Goal: Task Accomplishment & Management: Manage account settings

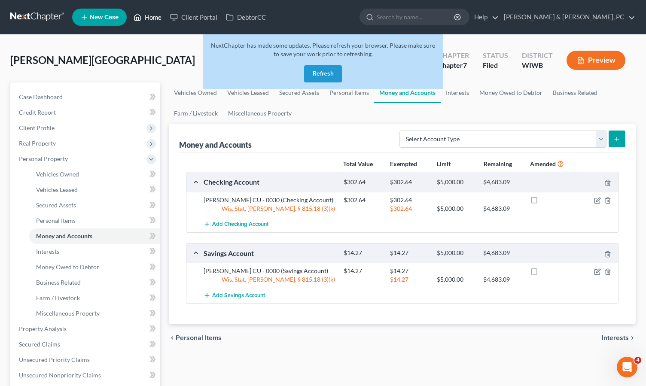
click at [154, 17] on link "Home" at bounding box center [147, 16] width 37 height 15
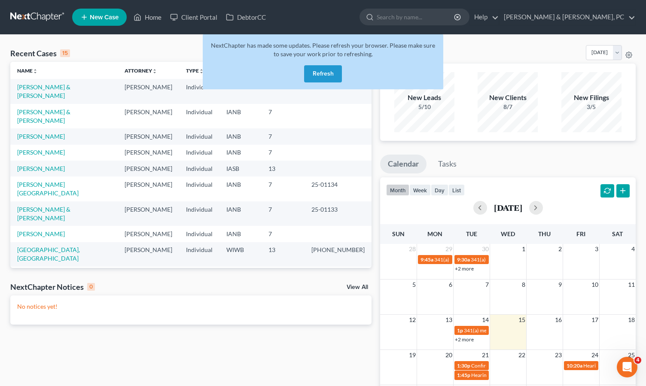
click at [319, 67] on button "Refresh" at bounding box center [323, 73] width 38 height 17
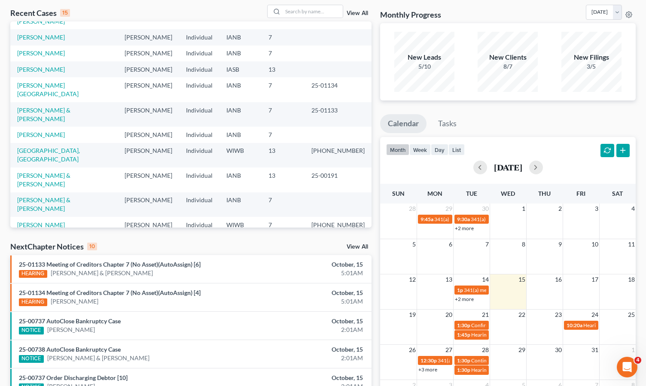
scroll to position [49, 0]
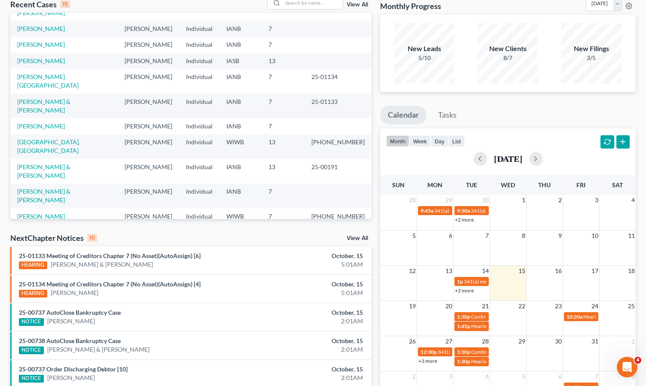
click at [31, 295] on link "[PERSON_NAME] & [PERSON_NAME]" at bounding box center [43, 303] width 53 height 16
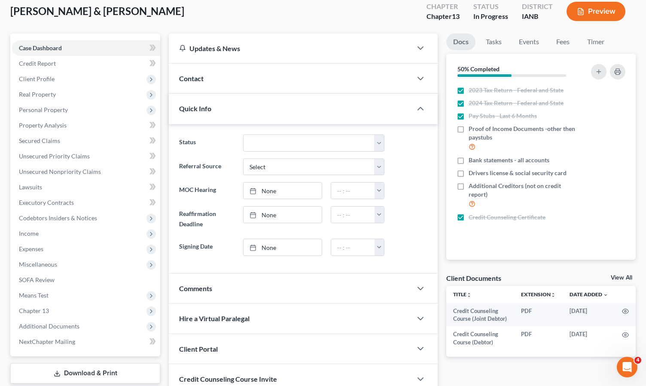
scroll to position [51, 0]
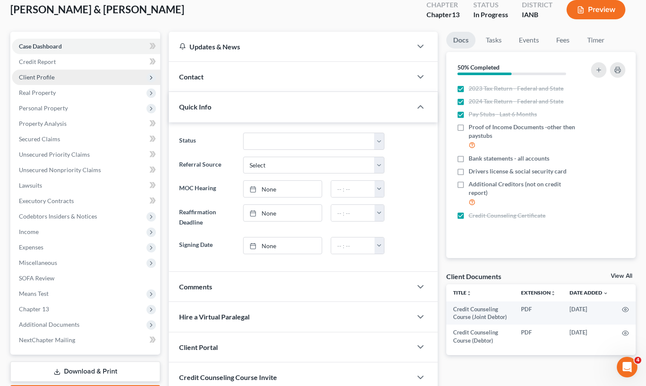
click at [43, 77] on span "Client Profile" at bounding box center [37, 76] width 36 height 7
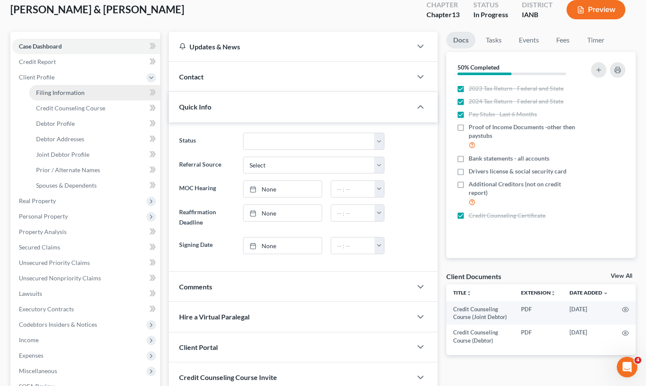
click at [48, 90] on span "Filing Information" at bounding box center [60, 92] width 49 height 7
select select "1"
select select "3"
select select "16"
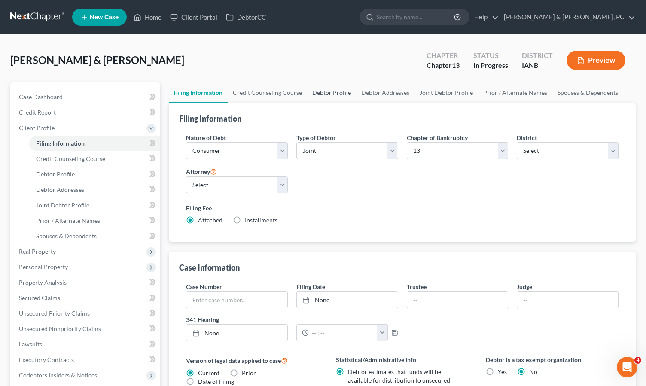
click at [324, 90] on link "Debtor Profile" at bounding box center [331, 92] width 49 height 21
select select "1"
select select "2"
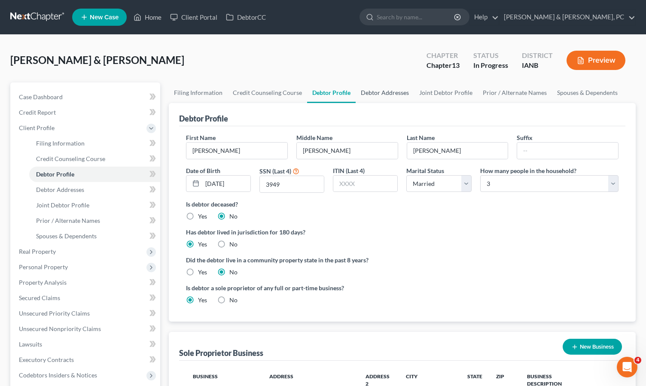
click at [374, 94] on link "Debtor Addresses" at bounding box center [385, 92] width 58 height 21
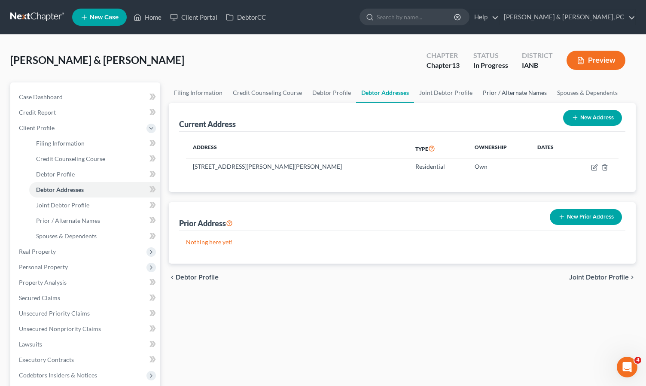
click at [517, 94] on link "Prior / Alternate Names" at bounding box center [515, 92] width 74 height 21
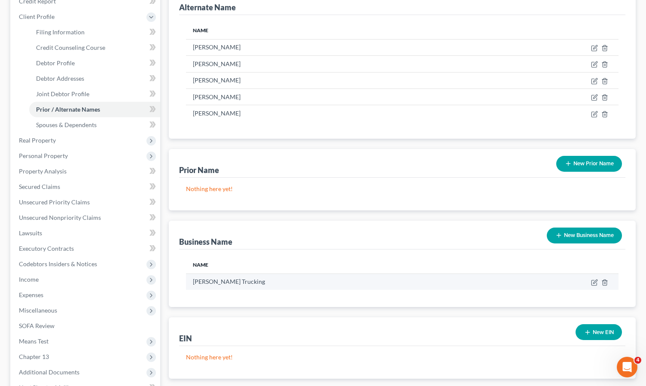
scroll to position [113, 0]
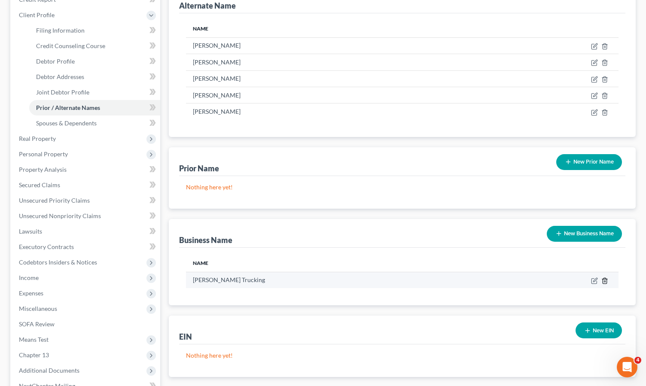
click at [606, 279] on polyline "button" at bounding box center [604, 279] width 5 height 0
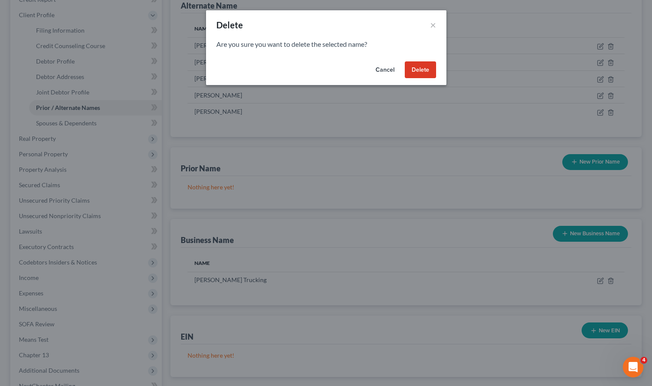
click at [420, 67] on button "Delete" at bounding box center [420, 69] width 31 height 17
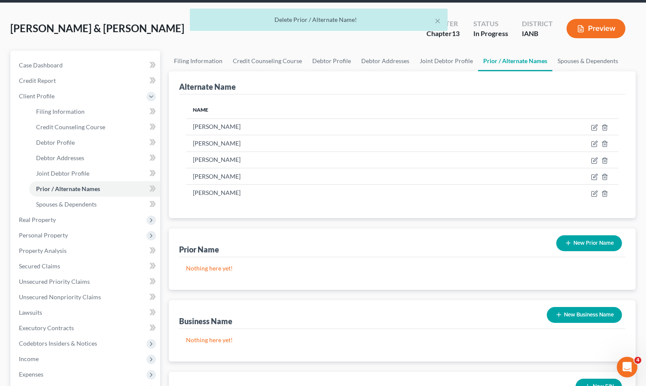
scroll to position [31, 0]
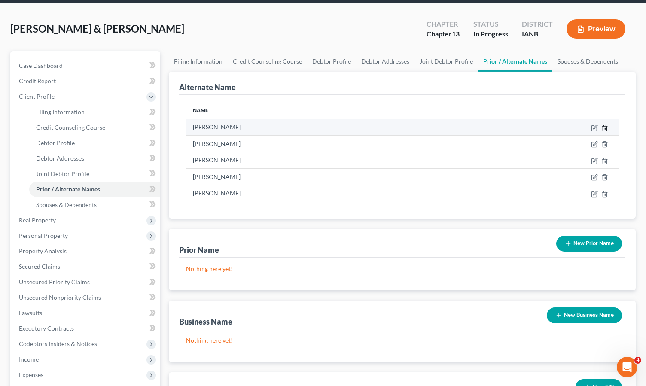
click at [605, 126] on polyline at bounding box center [604, 126] width 5 height 0
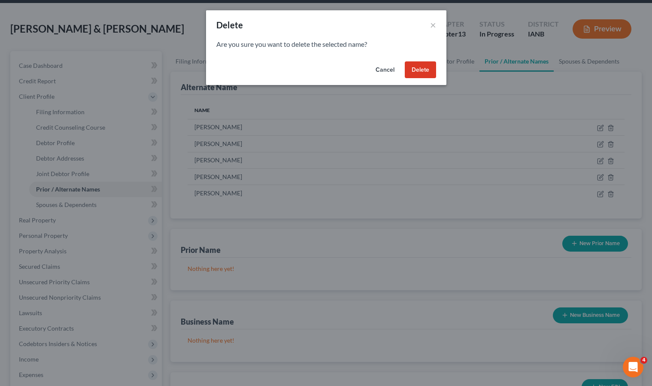
click at [422, 68] on button "Delete" at bounding box center [420, 69] width 31 height 17
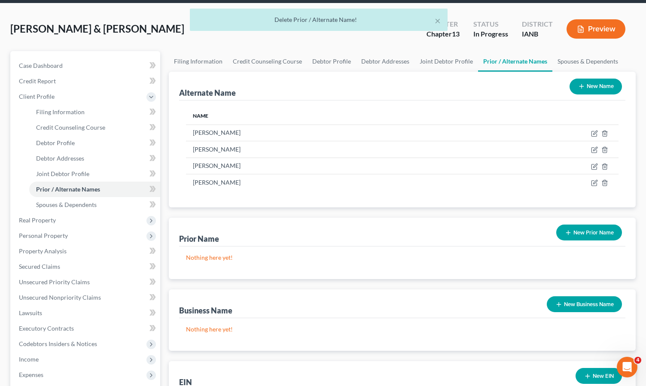
click at [602, 84] on button "New Name" at bounding box center [596, 87] width 52 height 16
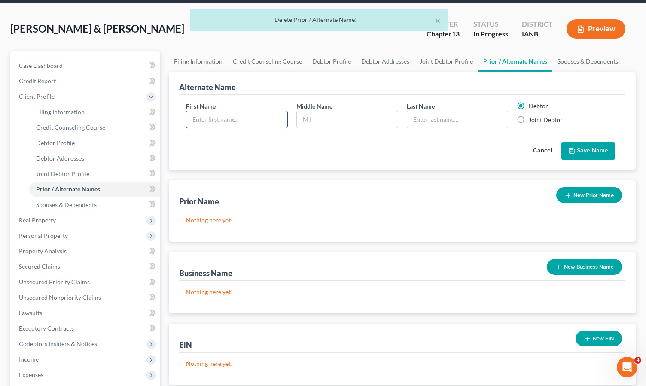
click at [212, 113] on input "text" at bounding box center [236, 119] width 101 height 16
type input "Jeni"
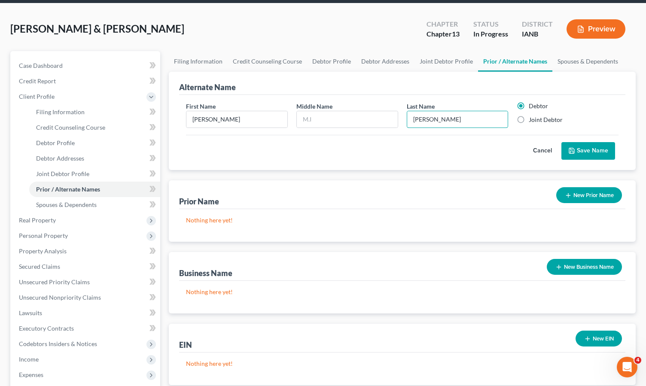
type input "Perry"
click at [529, 119] on label "Joint Debtor" at bounding box center [546, 120] width 34 height 9
click at [532, 119] on input "Joint Debtor" at bounding box center [535, 119] width 6 height 6
radio input "true"
radio input "false"
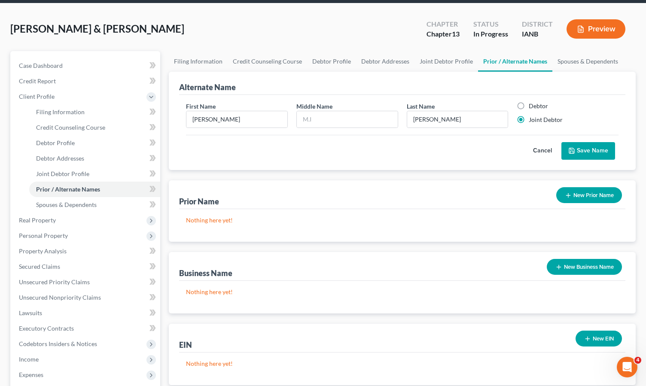
click at [594, 149] on button "Save Name" at bounding box center [588, 151] width 54 height 18
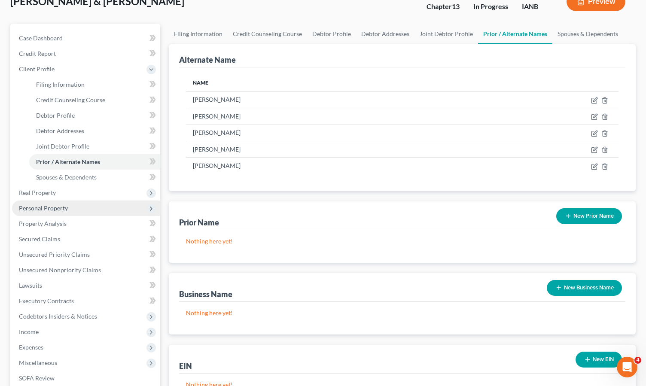
scroll to position [63, 0]
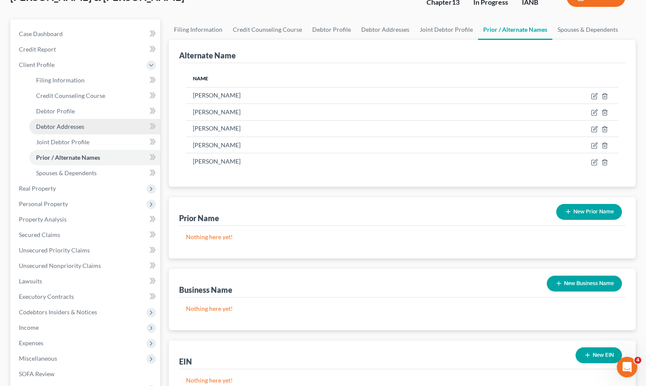
click at [65, 128] on span "Debtor Addresses" at bounding box center [60, 126] width 48 height 7
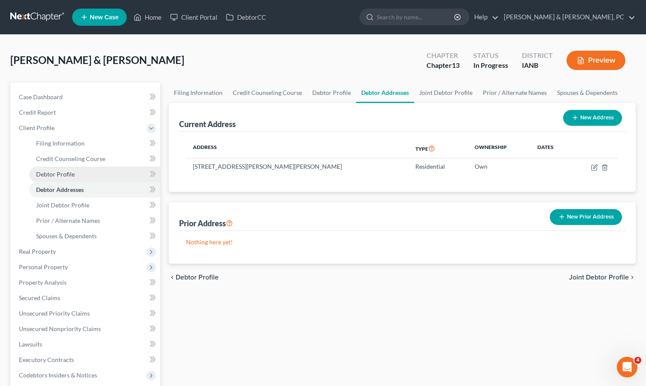
click at [61, 173] on span "Debtor Profile" at bounding box center [55, 174] width 39 height 7
select select "1"
select select "2"
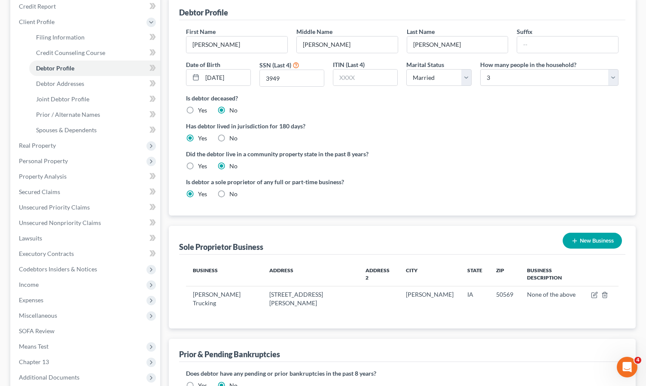
scroll to position [210, 0]
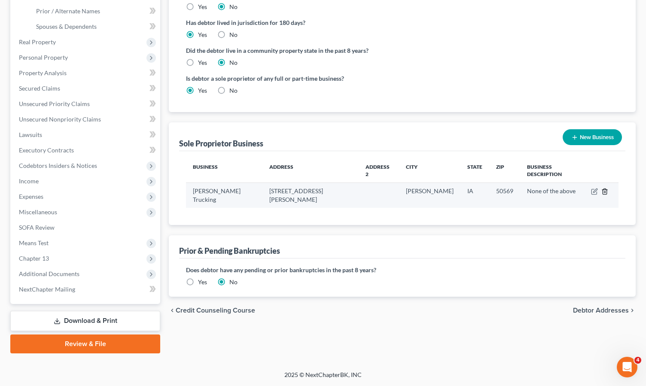
click at [605, 192] on line "button" at bounding box center [605, 193] width 0 height 2
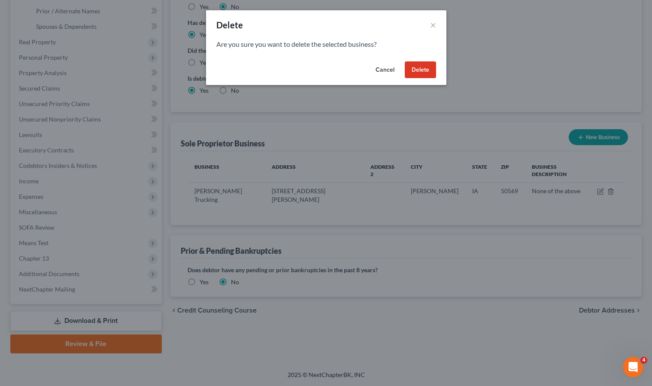
click at [420, 72] on button "Delete" at bounding box center [420, 69] width 31 height 17
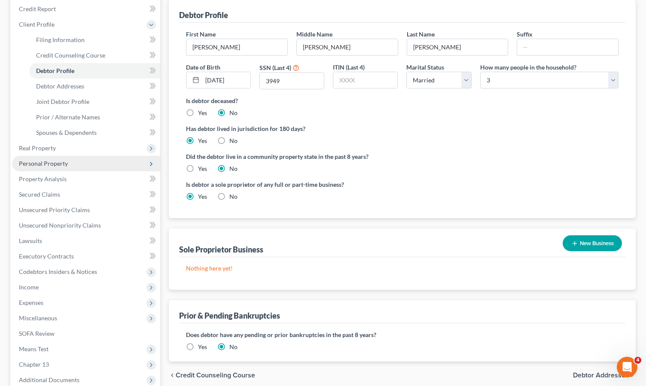
scroll to position [102, 0]
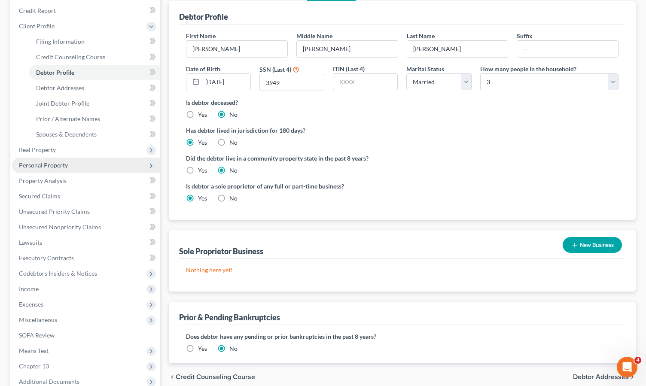
click at [43, 165] on span "Personal Property" at bounding box center [43, 164] width 49 height 7
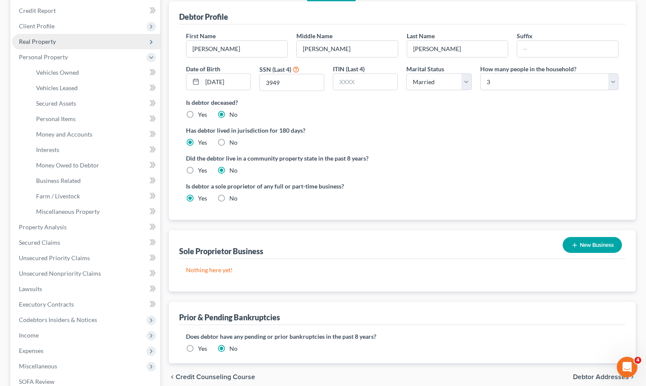
click at [39, 42] on span "Real Property" at bounding box center [37, 41] width 37 height 7
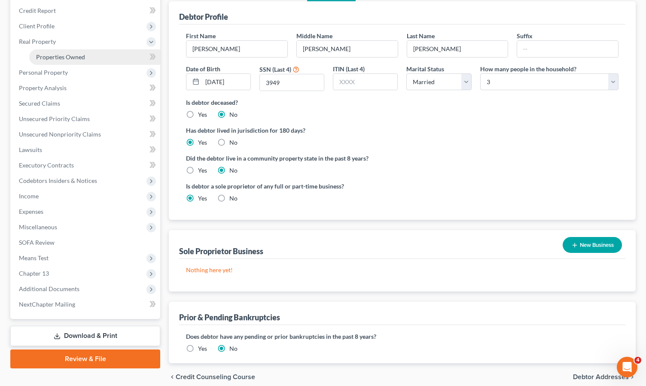
click at [49, 56] on span "Properties Owned" at bounding box center [60, 56] width 49 height 7
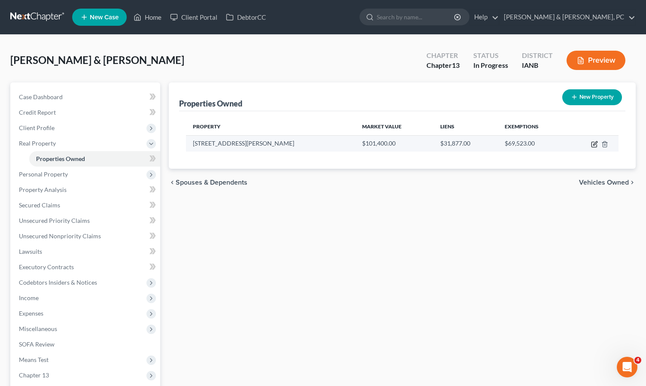
click at [597, 144] on icon "button" at bounding box center [594, 144] width 7 height 7
select select "16"
select select "2"
select select "0"
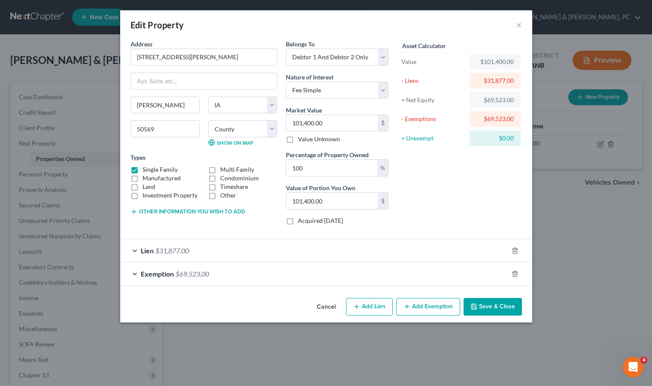
click at [149, 180] on label "Manufactured" at bounding box center [162, 178] width 38 height 9
click at [149, 180] on input "Manufactured" at bounding box center [149, 177] width 6 height 6
checkbox input "true"
click at [498, 307] on button "Save & Close" at bounding box center [493, 307] width 58 height 18
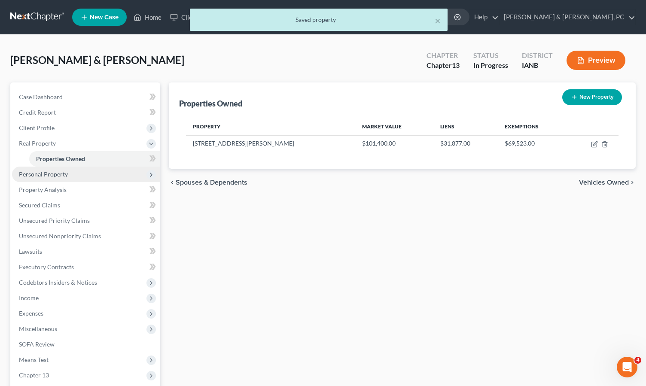
click at [34, 175] on span "Personal Property" at bounding box center [43, 174] width 49 height 7
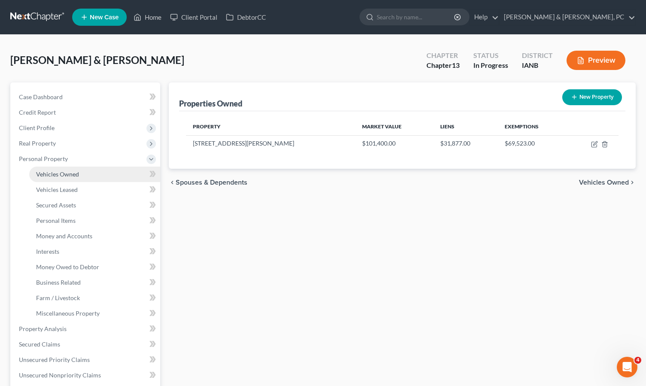
click at [61, 174] on span "Vehicles Owned" at bounding box center [57, 174] width 43 height 7
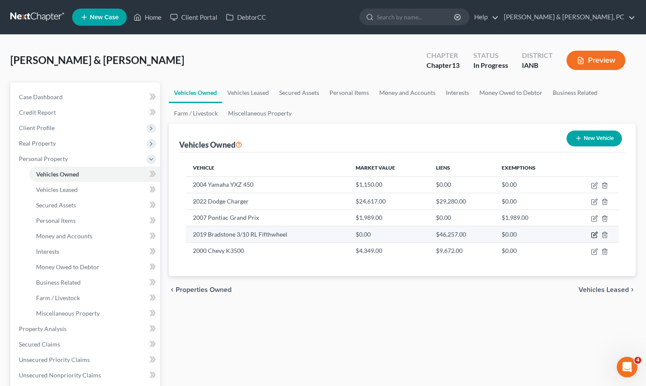
click at [594, 235] on icon "button" at bounding box center [594, 234] width 7 height 7
select select "0"
select select "7"
select select "1"
select select "2"
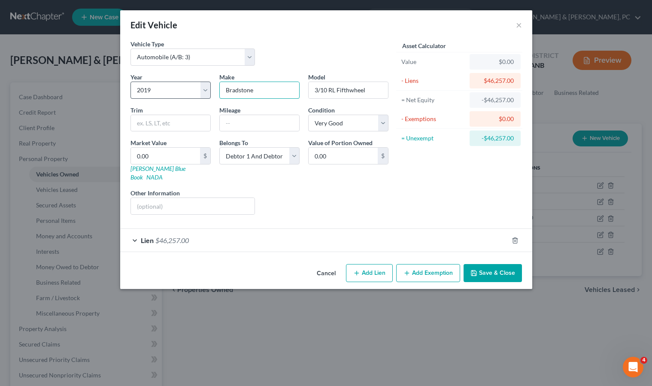
drag, startPoint x: 270, startPoint y: 91, endPoint x: 160, endPoint y: 85, distance: 110.1
click at [161, 85] on div "Year Select 2026 2025 2024 2023 2022 2021 2020 2019 2018 2017 2016 2015 2014 20…" at bounding box center [259, 147] width 267 height 149
type input "Brookstone"
click at [488, 264] on button "Save & Close" at bounding box center [493, 273] width 58 height 18
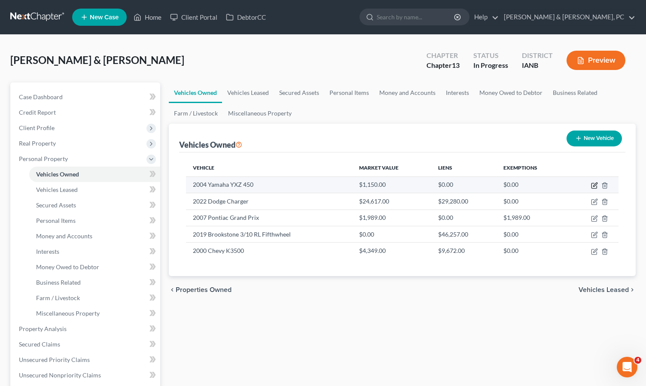
click at [591, 184] on icon "button" at bounding box center [593, 185] width 5 height 5
select select "6"
select select "22"
select select "3"
select select "2"
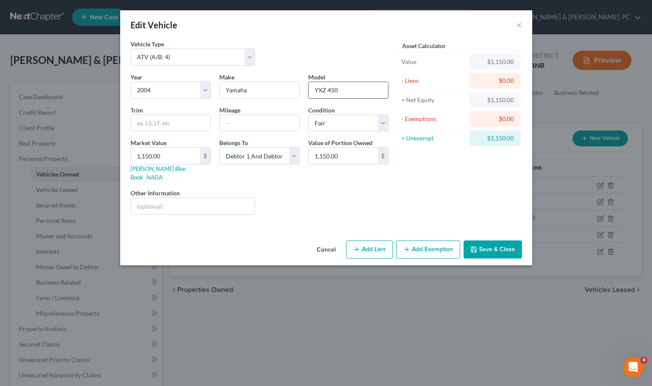
click at [323, 89] on input "YXZ 450" at bounding box center [348, 90] width 79 height 16
type input "YFZ 450"
click at [497, 241] on button "Save & Close" at bounding box center [493, 250] width 58 height 18
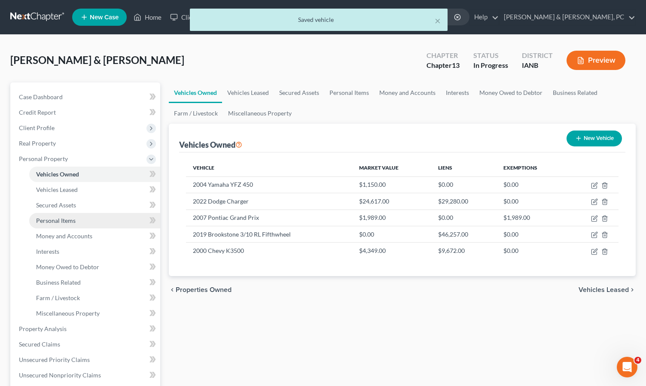
click at [52, 222] on span "Personal Items" at bounding box center [56, 220] width 40 height 7
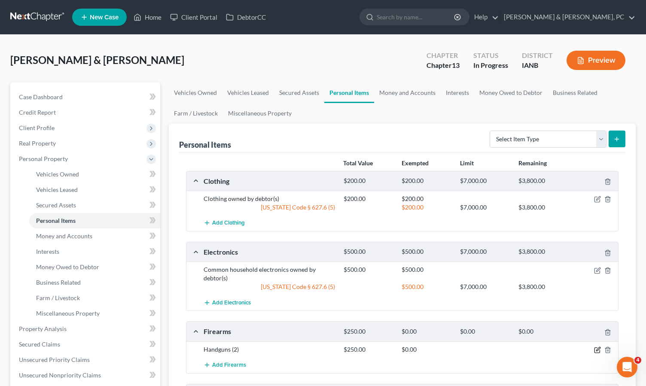
click at [598, 348] on icon "button" at bounding box center [597, 350] width 7 height 7
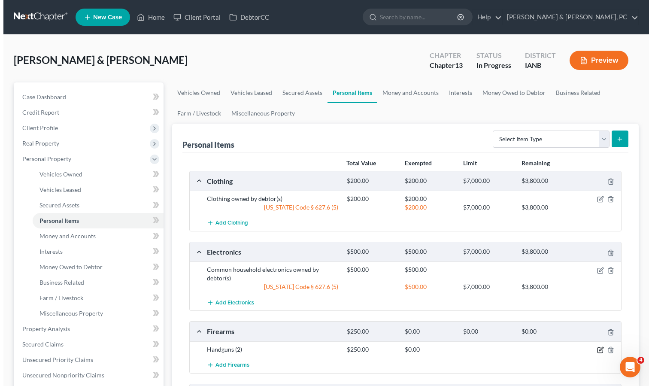
scroll to position [1, 0]
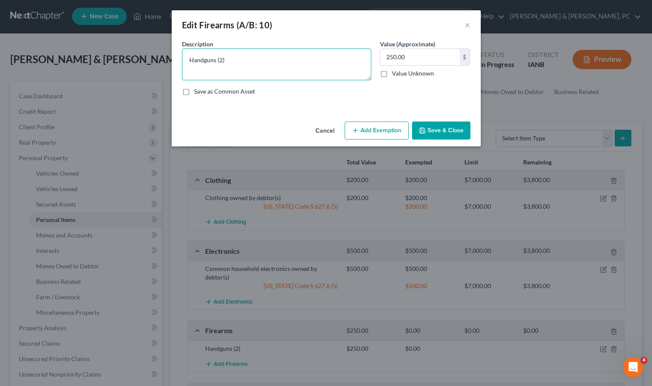
click at [247, 54] on textarea "Handguns (2)" at bounding box center [276, 65] width 189 height 32
drag, startPoint x: 238, startPoint y: 56, endPoint x: 144, endPoint y: 60, distance: 94.1
click at [144, 60] on div "Edit Firearms (A/B: 10) × An exemption set must first be selected from the Fili…" at bounding box center [326, 193] width 652 height 386
click at [186, 57] on textarea "9 mm 22" at bounding box center [276, 65] width 189 height 32
click at [188, 78] on textarea "Handguns (2) 9 mm 22" at bounding box center [276, 65] width 189 height 32
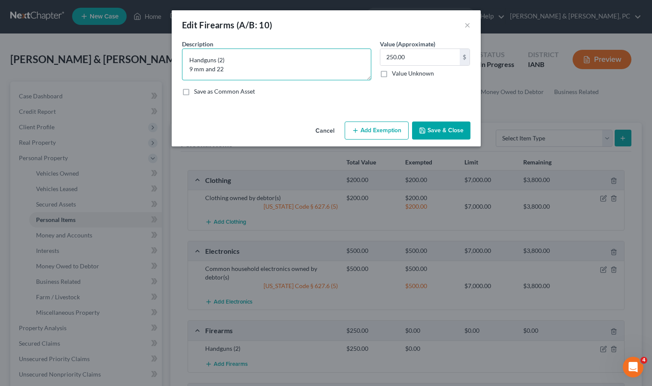
type textarea "Handguns (2) 9 mm and 22"
click at [365, 129] on button "Add Exemption" at bounding box center [377, 131] width 64 height 18
select select "2"
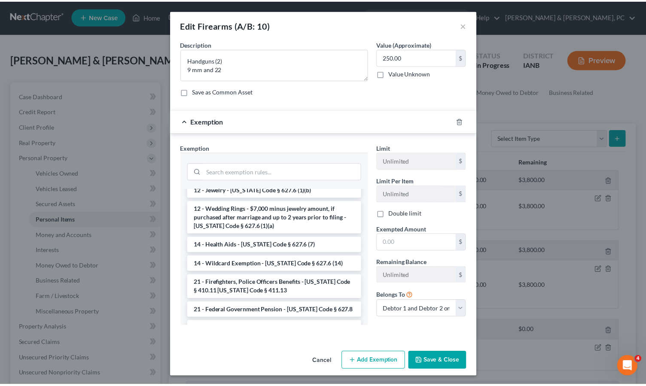
scroll to position [119, 0]
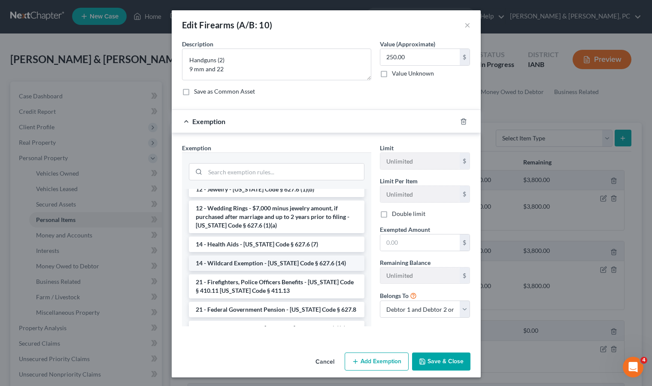
click at [286, 262] on li "14 - Wildcard Exemption - Iowa Code § 627.6 (14)" at bounding box center [277, 263] width 176 height 15
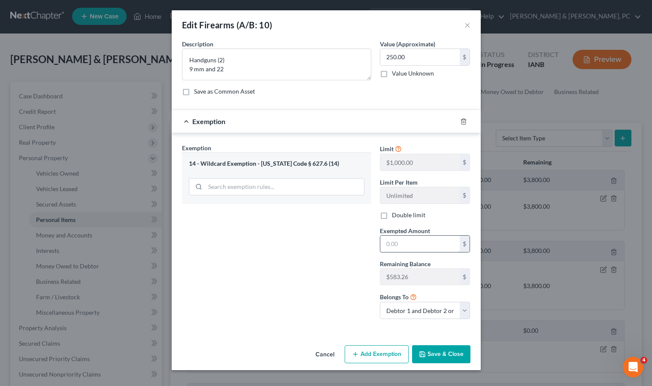
click at [408, 244] on input "text" at bounding box center [420, 244] width 79 height 16
type input "250.00"
click at [435, 353] on button "Save & Close" at bounding box center [441, 354] width 58 height 18
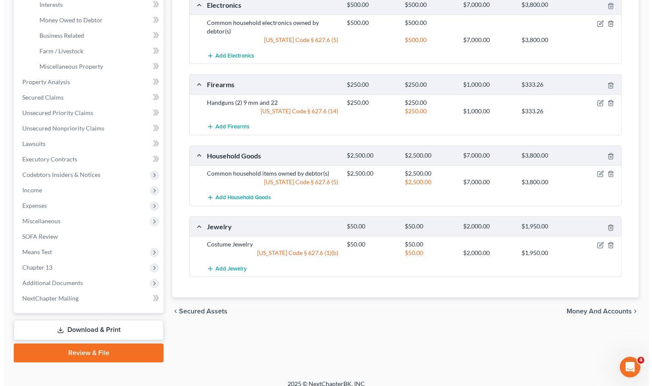
scroll to position [247, 0]
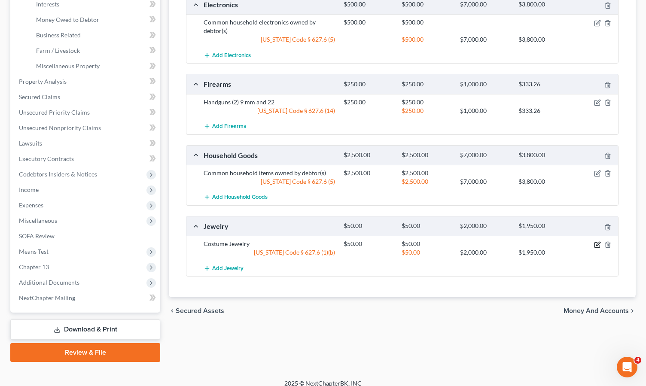
click at [597, 244] on icon "button" at bounding box center [598, 244] width 4 height 4
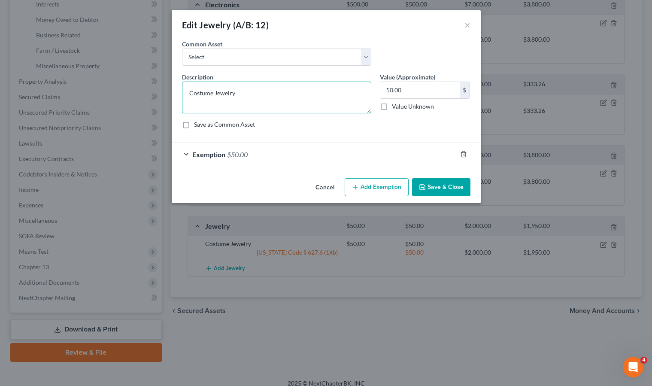
click at [261, 91] on textarea "Costume Jewelry" at bounding box center [276, 98] width 189 height 32
type textarea "Costume Jewelry, Wedding Rings"
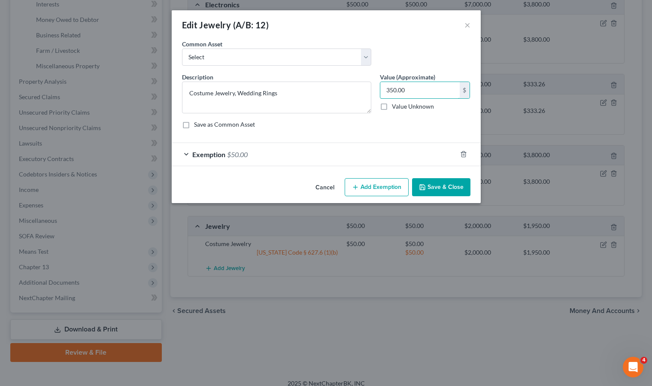
type input "350.00"
click at [265, 150] on div "Exemption $50.00" at bounding box center [314, 154] width 285 height 23
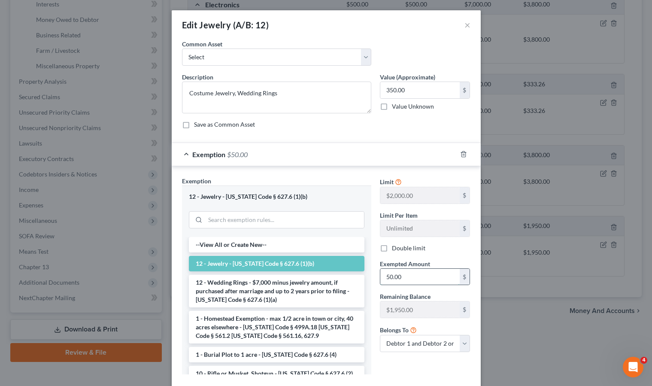
click at [411, 274] on input "50.00" at bounding box center [420, 277] width 79 height 16
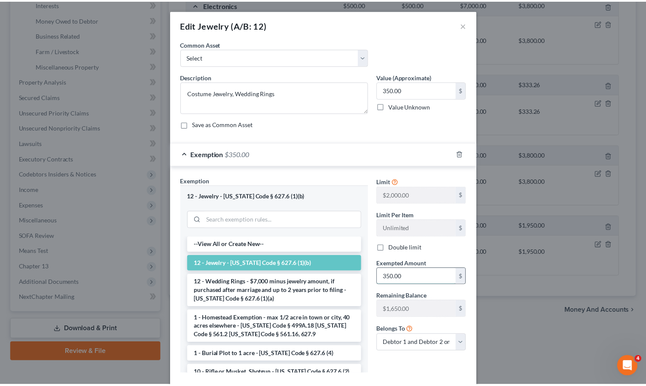
scroll to position [49, 0]
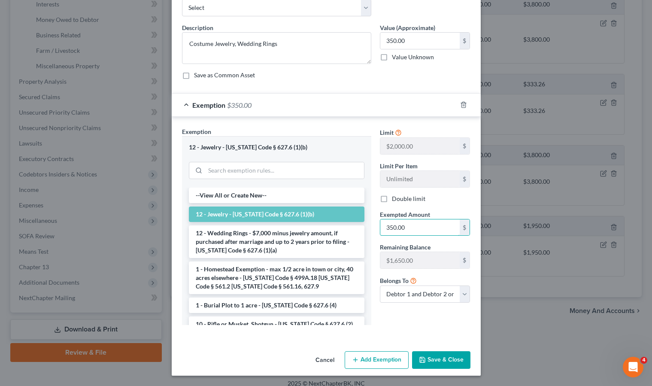
type input "350.00"
drag, startPoint x: 442, startPoint y: 359, endPoint x: 420, endPoint y: 350, distance: 23.7
click at [441, 359] on button "Save & Close" at bounding box center [441, 360] width 58 height 18
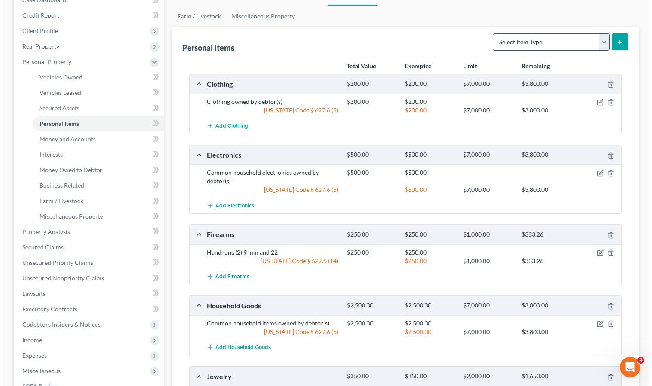
scroll to position [97, 0]
click at [529, 40] on select "Select Item Type Clothing (A/B: 11) Collectibles Of Value (A/B: 8) Electronics …" at bounding box center [548, 42] width 117 height 17
select select "sports_and_hobby_equipment"
click at [491, 34] on select "Select Item Type Clothing (A/B: 11) Collectibles Of Value (A/B: 8) Electronics …" at bounding box center [548, 42] width 117 height 17
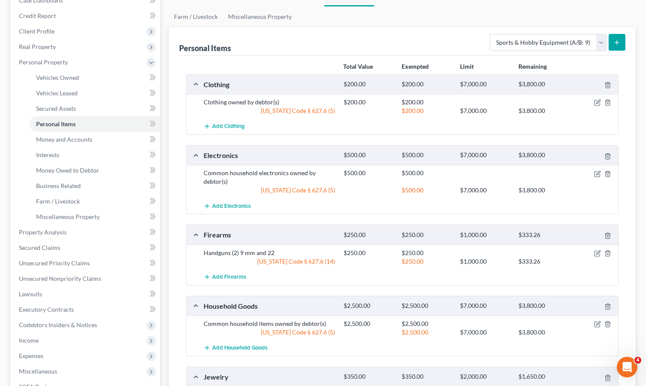
click at [613, 46] on icon "submit" at bounding box center [616, 42] width 7 height 7
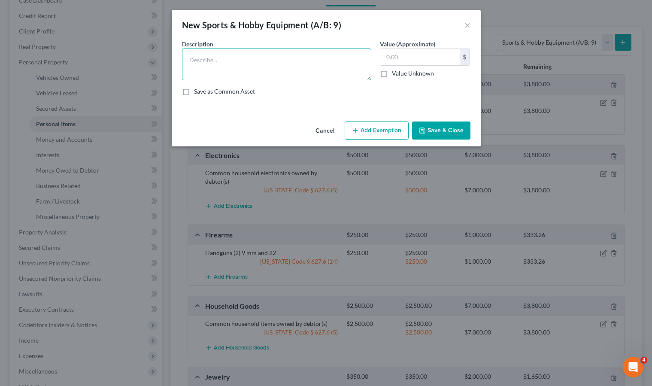
drag, startPoint x: 226, startPoint y: 63, endPoint x: 236, endPoint y: 61, distance: 9.7
click at [233, 61] on textarea at bounding box center [276, 65] width 189 height 32
type textarea "Bikes (3)"
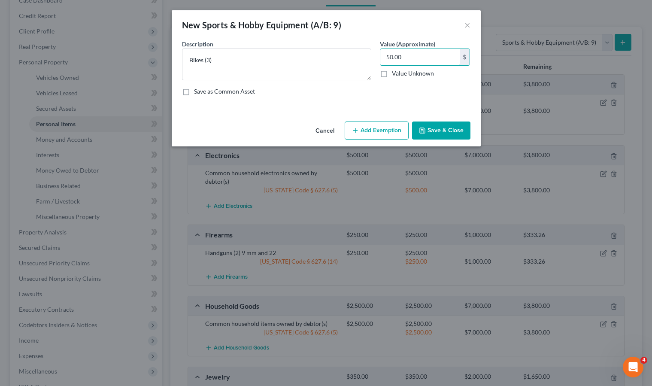
type input "50.00"
click at [366, 132] on button "Add Exemption" at bounding box center [377, 131] width 64 height 18
select select "2"
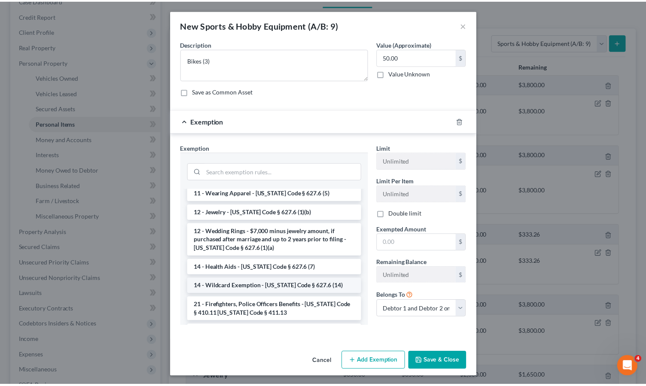
scroll to position [116, 0]
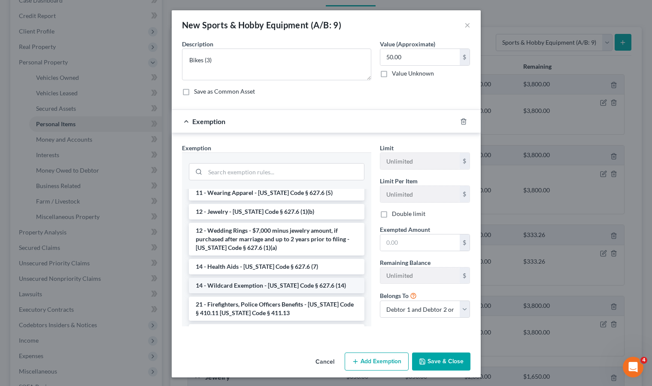
click at [272, 284] on li "14 - Wildcard Exemption - Iowa Code § 627.6 (14)" at bounding box center [277, 285] width 176 height 15
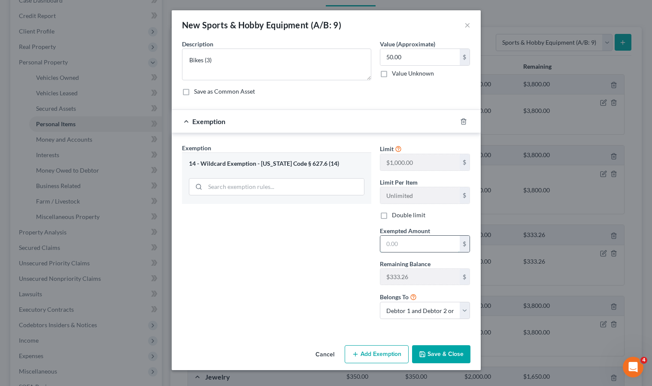
click at [425, 244] on input "text" at bounding box center [420, 244] width 79 height 16
type input "50.00"
click at [450, 350] on button "Save & Close" at bounding box center [441, 354] width 58 height 18
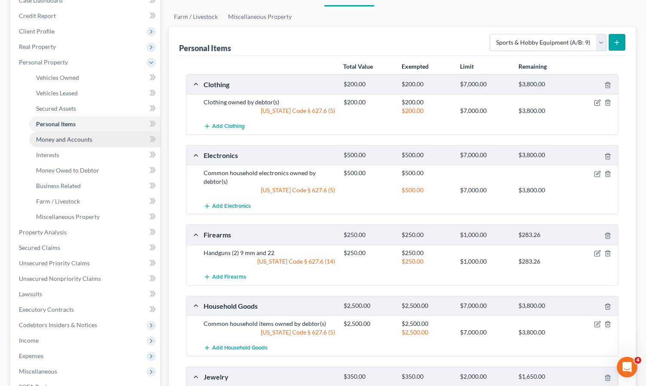
click at [61, 141] on span "Money and Accounts" at bounding box center [64, 139] width 56 height 7
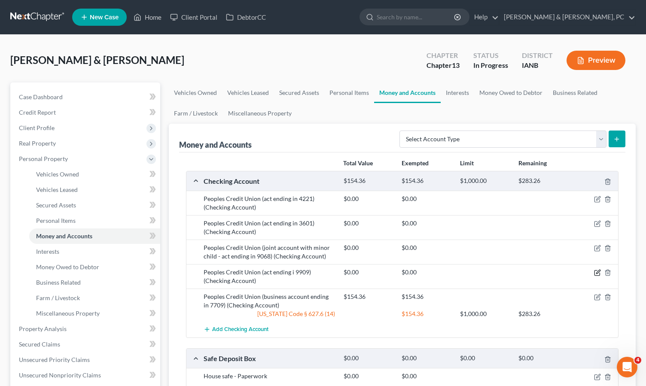
click at [599, 272] on icon "button" at bounding box center [598, 272] width 4 height 4
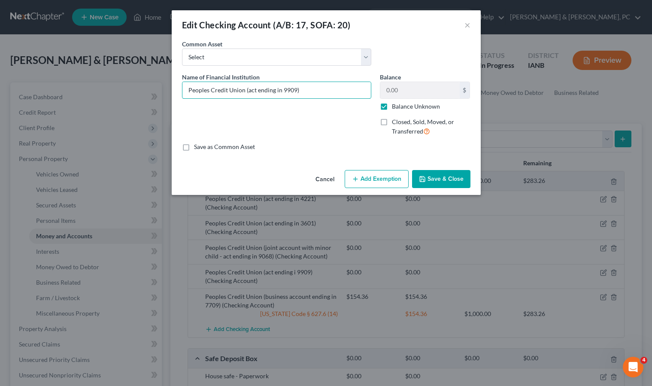
type input "Peoples Credit Union (act ending in 9909)"
click at [439, 176] on button "Save & Close" at bounding box center [441, 179] width 58 height 18
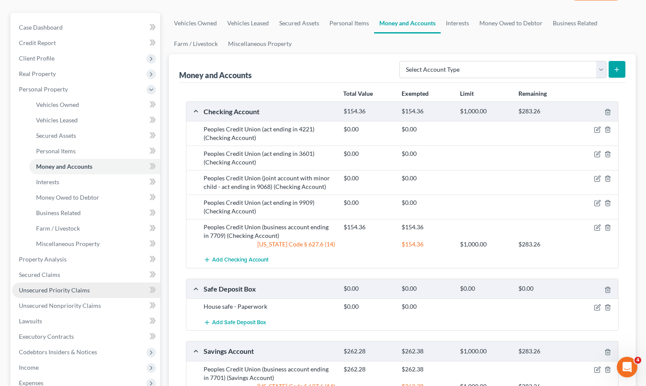
scroll to position [76, 0]
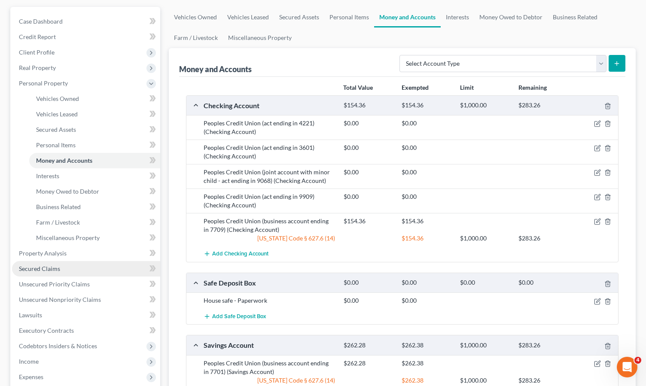
click at [37, 271] on span "Secured Claims" at bounding box center [39, 268] width 41 height 7
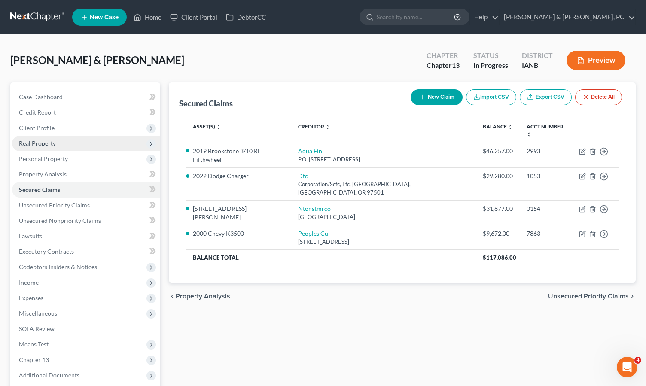
click at [29, 138] on span "Real Property" at bounding box center [86, 143] width 148 height 15
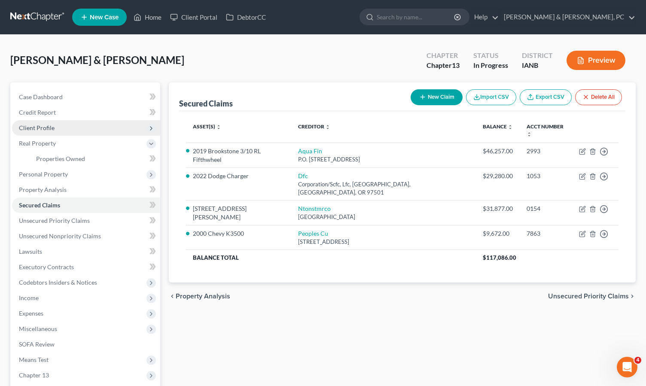
click at [33, 127] on span "Client Profile" at bounding box center [37, 127] width 36 height 7
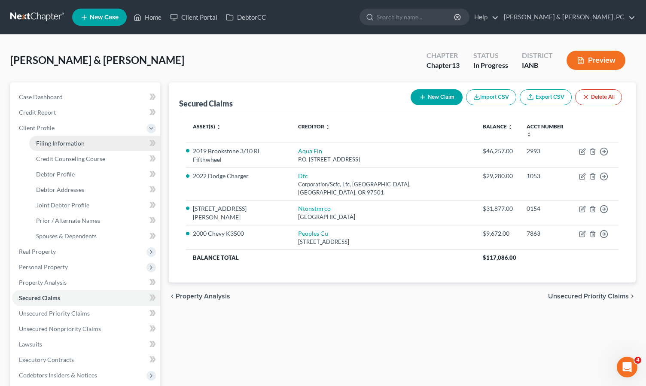
click at [48, 143] on span "Filing Information" at bounding box center [60, 143] width 49 height 7
select select "1"
select select "3"
select select "29"
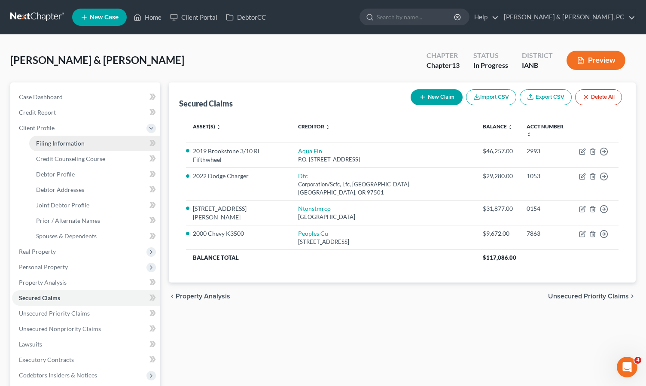
select select "0"
select select "16"
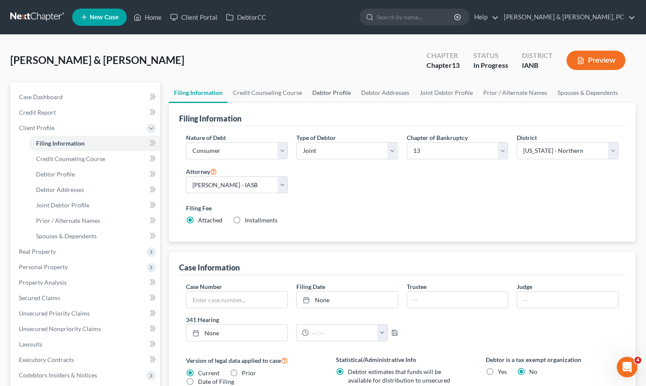
click at [329, 93] on link "Debtor Profile" at bounding box center [331, 92] width 49 height 21
select select "1"
select select "2"
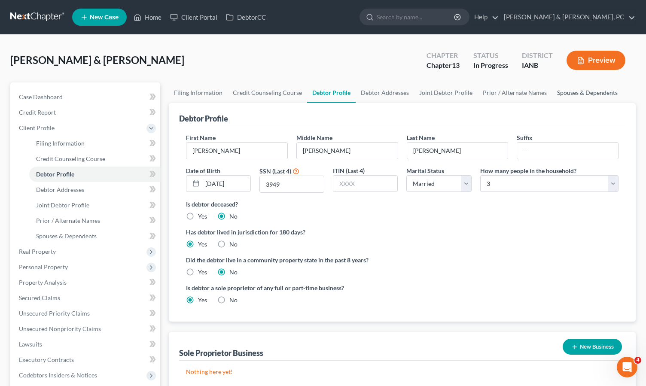
click at [581, 85] on link "Spouses & Dependents" at bounding box center [587, 92] width 71 height 21
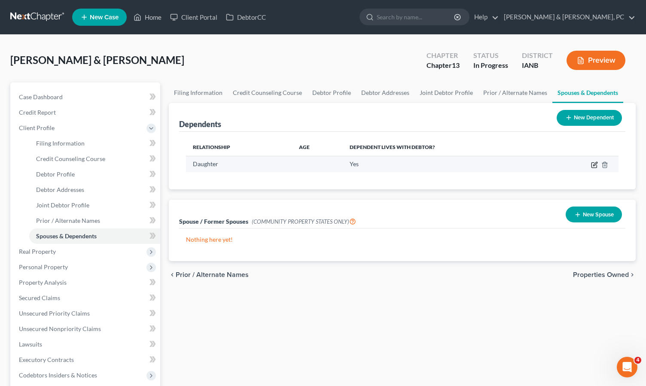
click at [592, 165] on icon "button" at bounding box center [593, 165] width 5 height 5
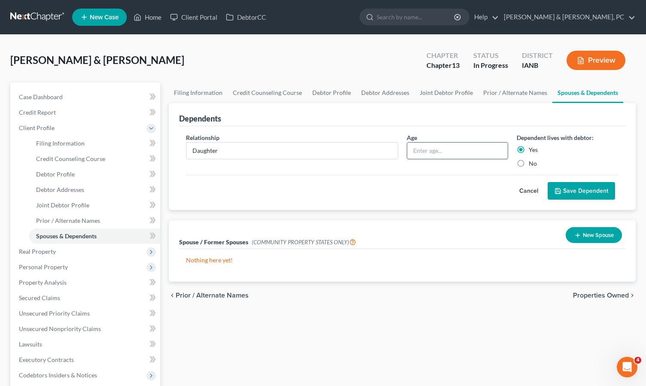
click at [456, 152] on input "text" at bounding box center [457, 151] width 101 height 16
type input "15"
click at [603, 188] on button "Save Dependent" at bounding box center [581, 191] width 67 height 18
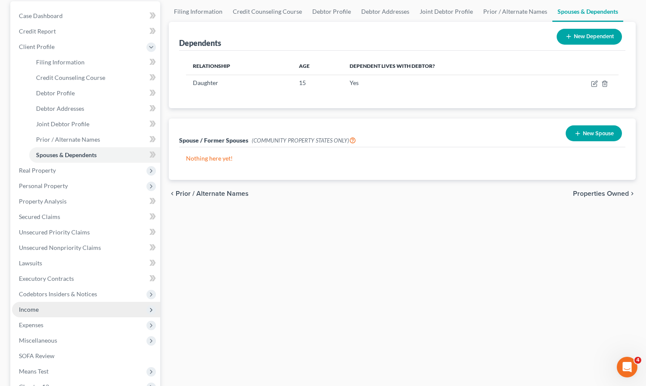
scroll to position [82, 0]
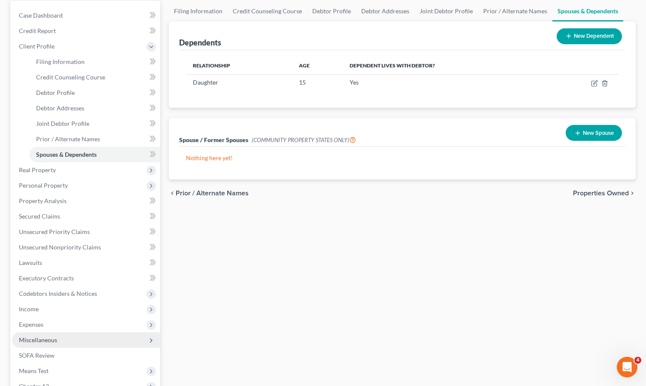
click at [34, 340] on span "Miscellaneous" at bounding box center [38, 339] width 38 height 7
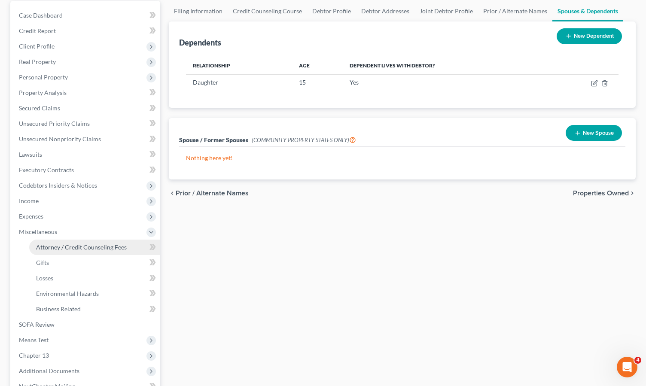
click at [60, 247] on span "Attorney / Credit Counseling Fees" at bounding box center [81, 247] width 91 height 7
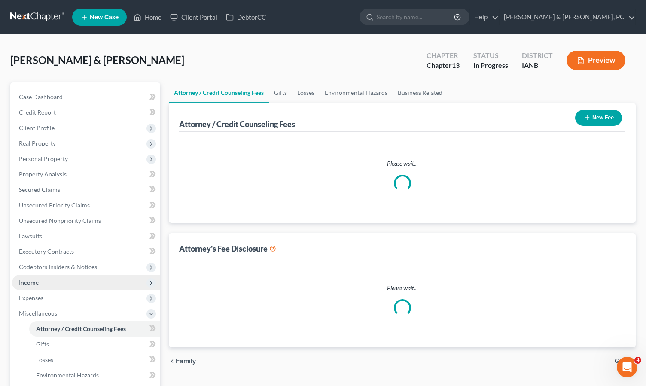
select select "0"
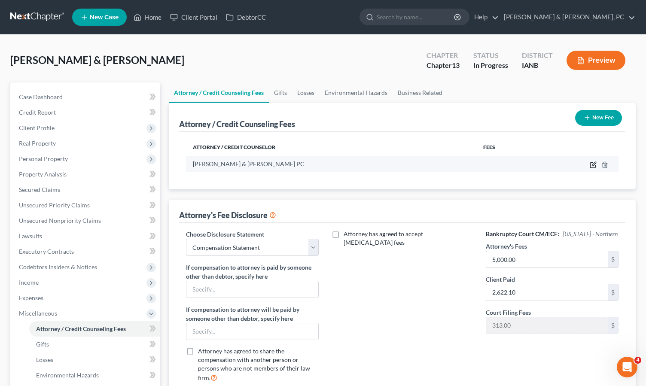
click at [593, 164] on icon "button" at bounding box center [593, 164] width 7 height 7
select select "16"
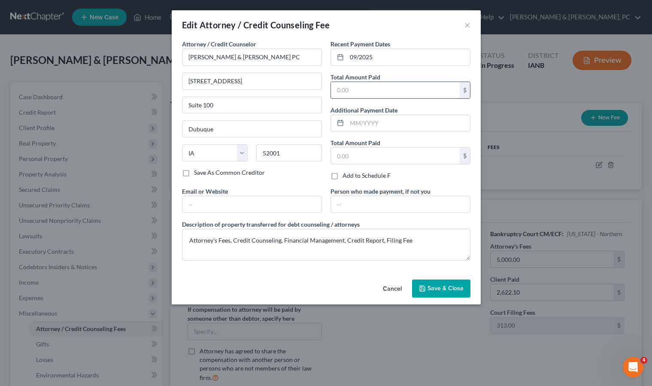
click at [358, 91] on input "text" at bounding box center [395, 90] width 129 height 16
type input "2,662.10"
click at [454, 286] on span "Save & Close" at bounding box center [446, 288] width 36 height 7
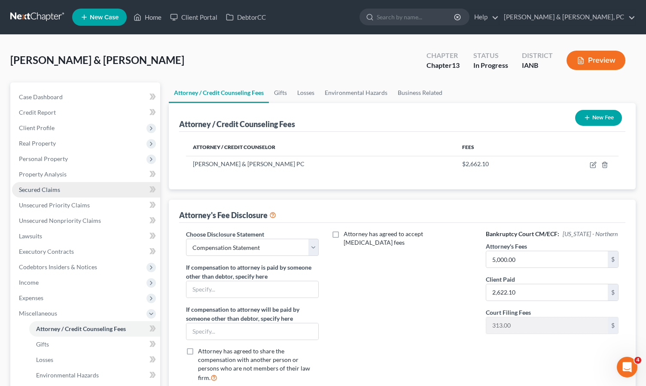
click at [45, 191] on span "Secured Claims" at bounding box center [39, 189] width 41 height 7
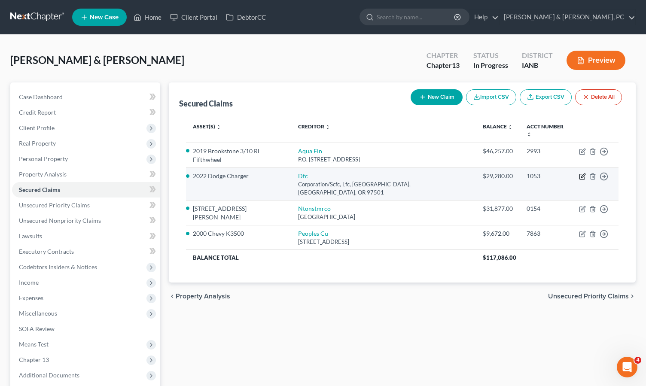
click at [580, 174] on icon "button" at bounding box center [581, 176] width 5 height 5
select select "38"
select select "0"
select select "1"
select select "2"
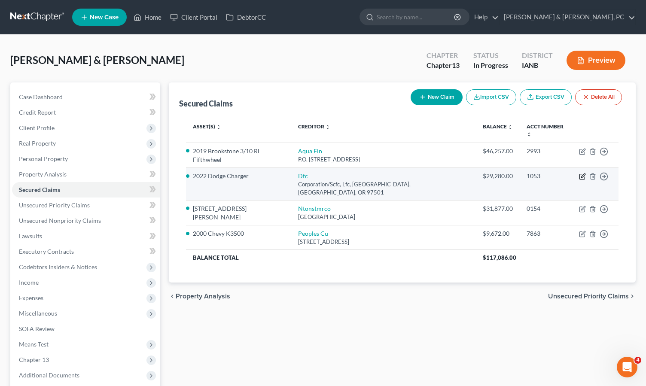
select select "0"
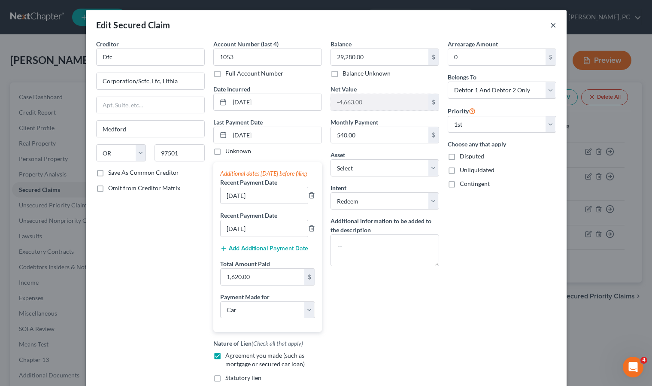
click at [551, 23] on button "×" at bounding box center [554, 25] width 6 height 10
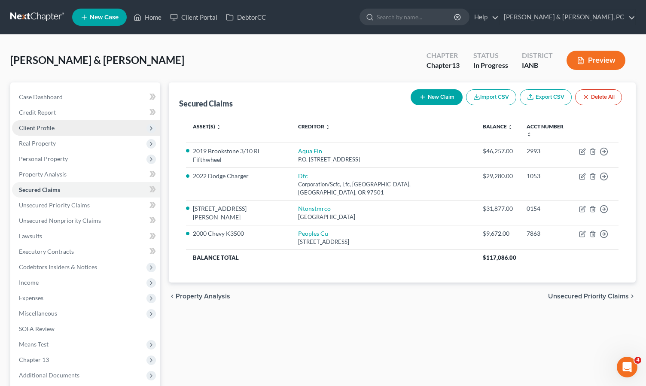
click at [37, 126] on span "Client Profile" at bounding box center [37, 127] width 36 height 7
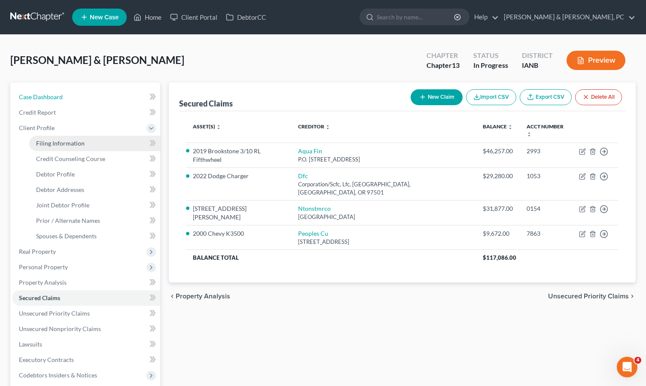
drag, startPoint x: 38, startPoint y: 97, endPoint x: 49, endPoint y: 150, distance: 53.4
click at [38, 97] on span "Case Dashboard" at bounding box center [41, 96] width 44 height 7
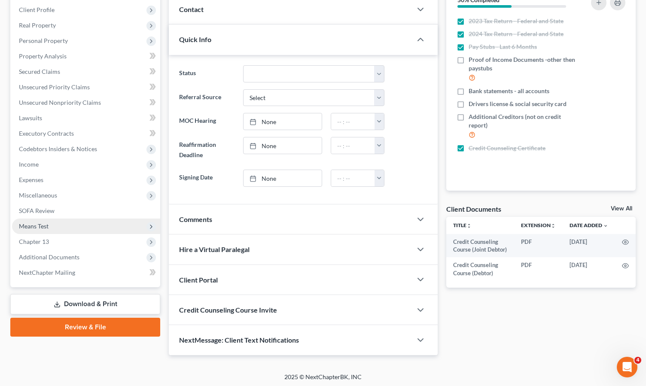
scroll to position [120, 0]
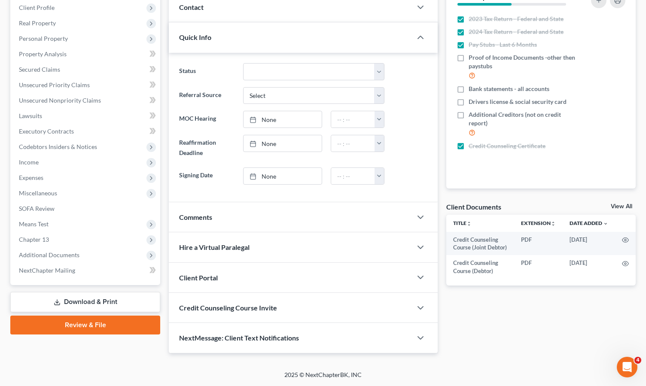
click at [497, 344] on div "Docs Tasks Events Fees Timer 50% Completed Nothing here yet! 2023 Tax Return - …" at bounding box center [541, 157] width 198 height 391
click at [62, 240] on span "Chapter 13" at bounding box center [86, 239] width 148 height 15
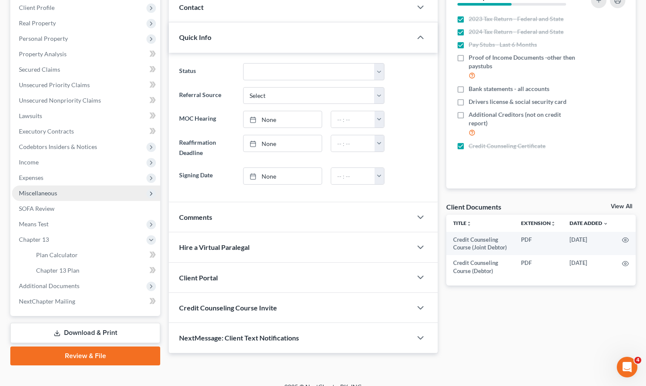
click at [49, 188] on span "Miscellaneous" at bounding box center [86, 193] width 148 height 15
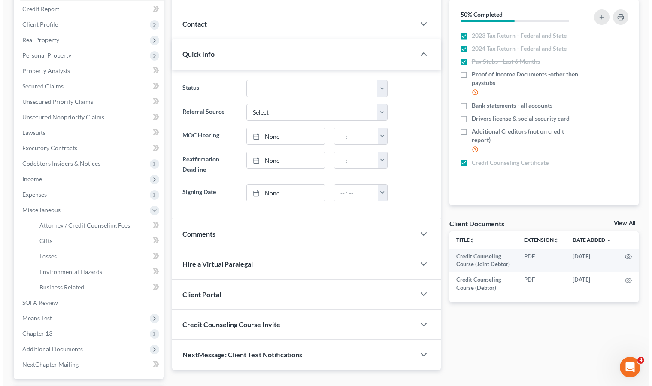
scroll to position [0, 0]
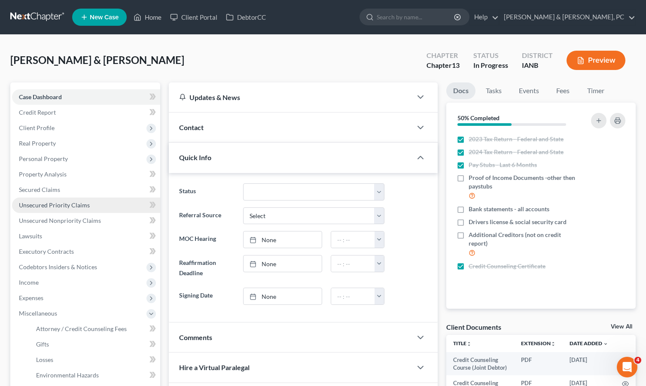
click at [30, 202] on span "Unsecured Priority Claims" at bounding box center [54, 204] width 71 height 7
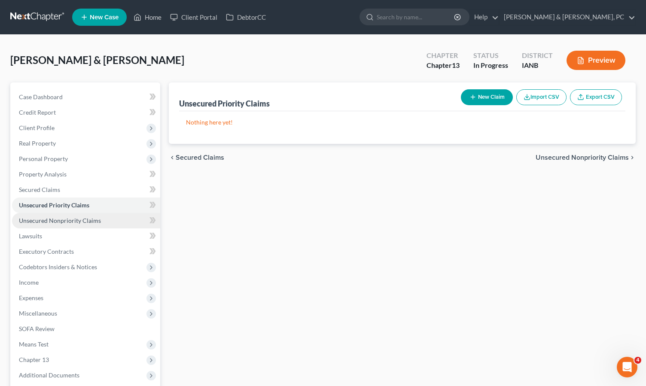
click at [44, 219] on span "Unsecured Nonpriority Claims" at bounding box center [60, 220] width 82 height 7
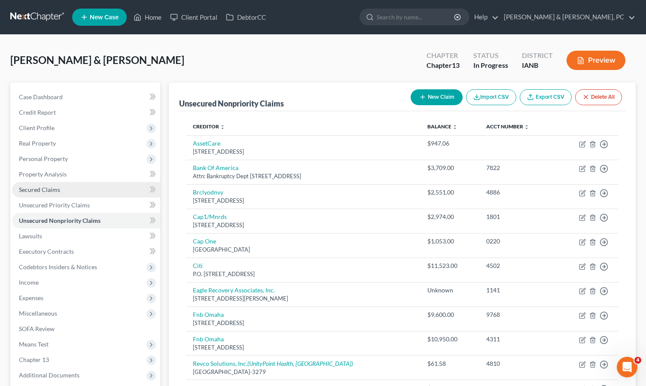
click at [44, 186] on span "Secured Claims" at bounding box center [39, 189] width 41 height 7
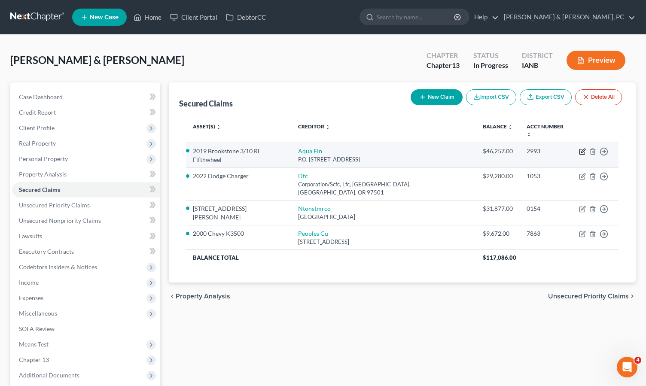
click at [582, 149] on icon "button" at bounding box center [583, 151] width 4 height 4
select select "52"
select select "0"
select select "23"
select select "0"
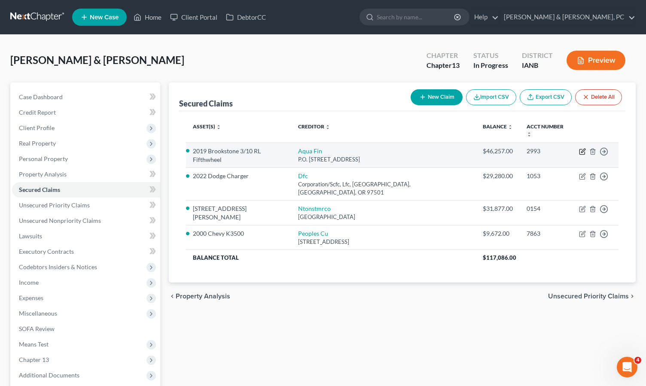
select select "2"
select select "0"
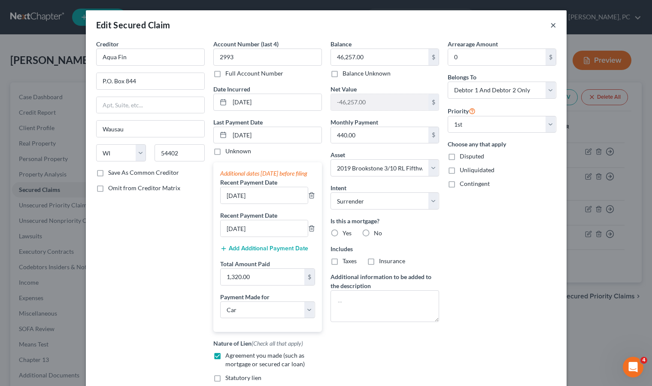
click at [551, 24] on button "×" at bounding box center [554, 25] width 6 height 10
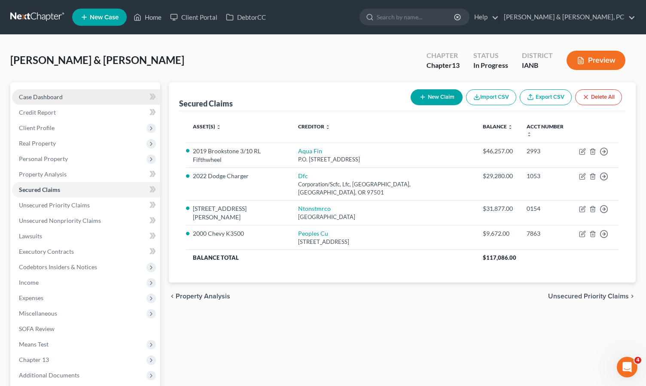
click at [41, 95] on span "Case Dashboard" at bounding box center [41, 96] width 44 height 7
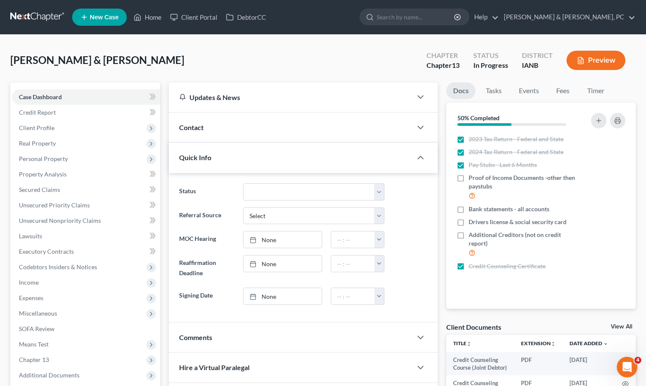
drag, startPoint x: 337, startPoint y: 61, endPoint x: 173, endPoint y: 221, distance: 229.6
click at [337, 61] on div "Perry, Michael & Jennifer Upgraded Chapter Chapter 13 Status In Progress Distri…" at bounding box center [322, 63] width 625 height 37
click at [236, 57] on div "Perry, Michael & Jennifer Upgraded Chapter Chapter 13 Status In Progress Distri…" at bounding box center [322, 63] width 625 height 37
drag, startPoint x: 283, startPoint y: 133, endPoint x: 125, endPoint y: 244, distance: 193.0
click at [283, 133] on div "Contact" at bounding box center [290, 128] width 243 height 30
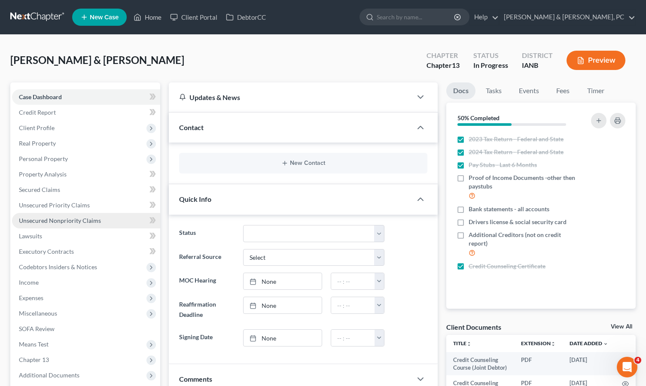
click at [55, 217] on span "Unsecured Nonpriority Claims" at bounding box center [60, 220] width 82 height 7
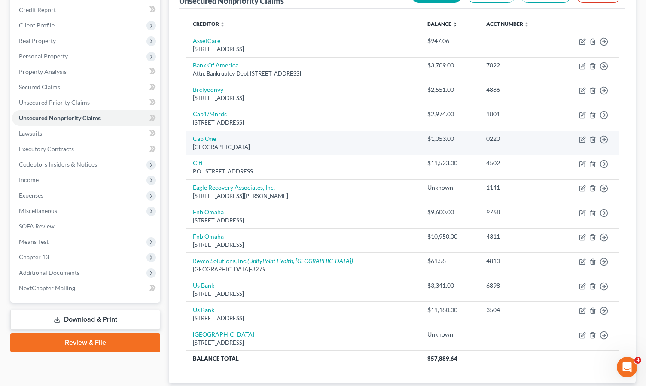
scroll to position [103, 0]
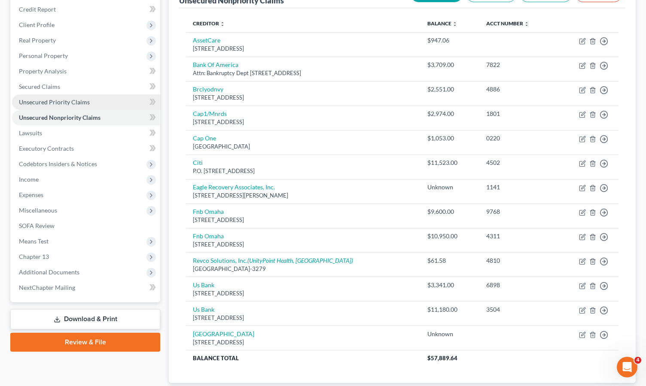
click at [53, 103] on span "Unsecured Priority Claims" at bounding box center [54, 101] width 71 height 7
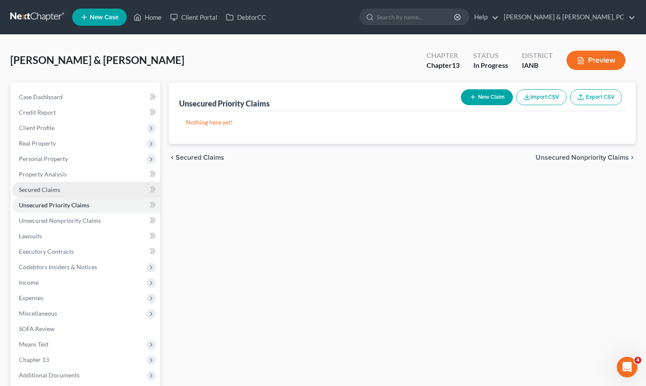
click at [40, 192] on span "Secured Claims" at bounding box center [39, 189] width 41 height 7
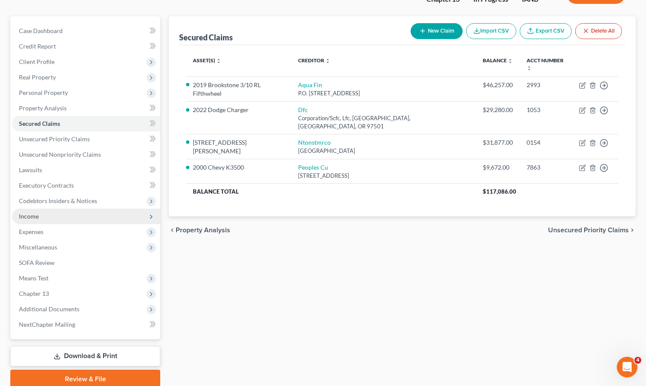
scroll to position [70, 0]
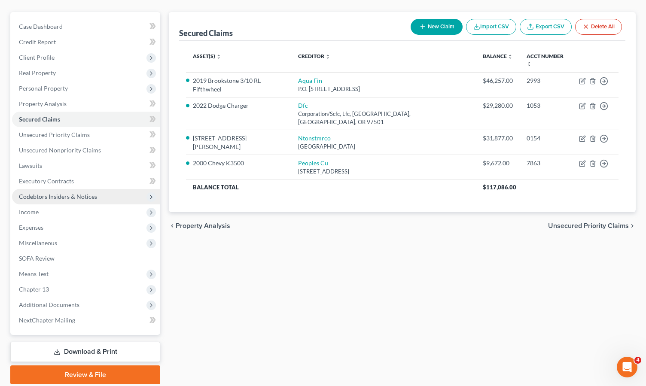
click at [73, 195] on span "Codebtors Insiders & Notices" at bounding box center [58, 196] width 78 height 7
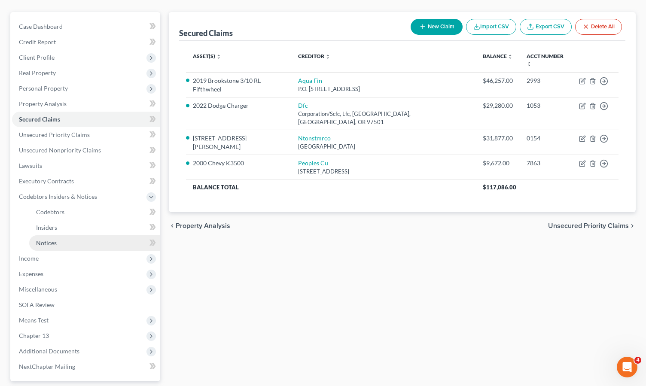
click at [51, 241] on span "Notices" at bounding box center [46, 242] width 21 height 7
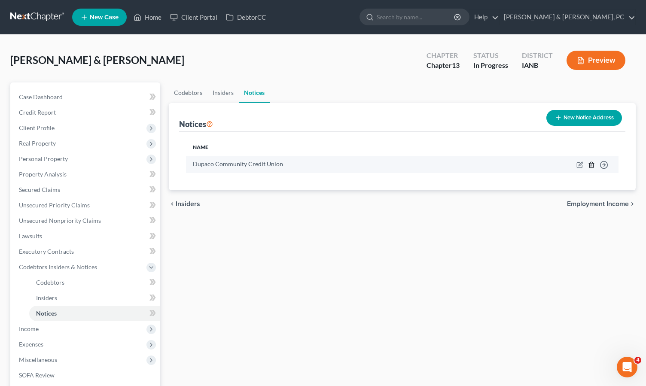
click at [592, 163] on polyline "button" at bounding box center [591, 163] width 5 height 0
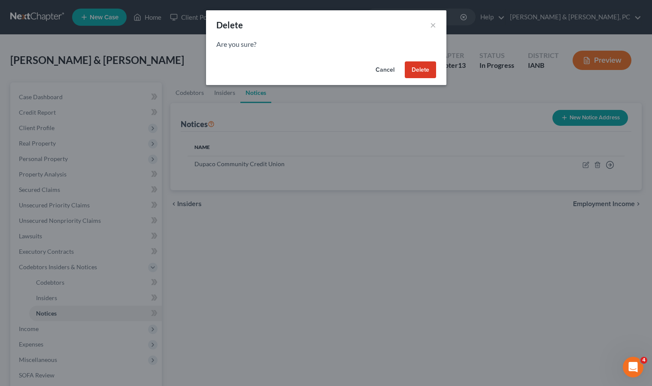
click at [410, 69] on button "Delete" at bounding box center [420, 69] width 31 height 17
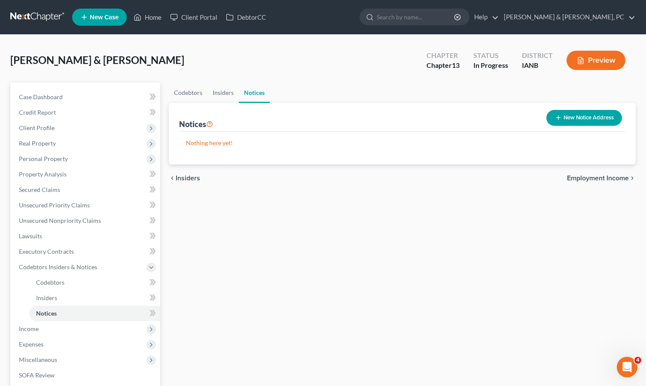
click at [457, 311] on div "Codebtors Insiders Notices Notices New Notice Address Nothing here yet! Name ch…" at bounding box center [401, 291] width 475 height 419
click at [147, 17] on link "Home" at bounding box center [147, 16] width 37 height 15
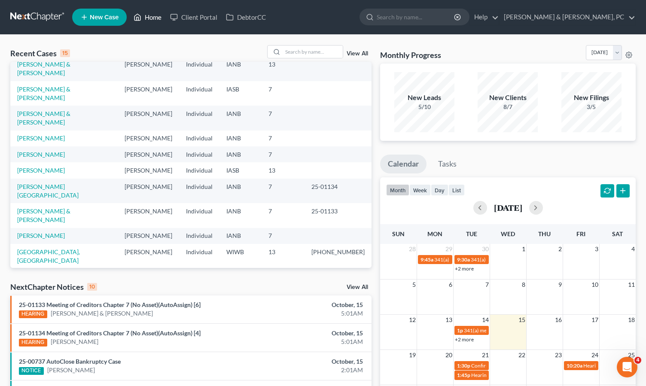
scroll to position [25, 0]
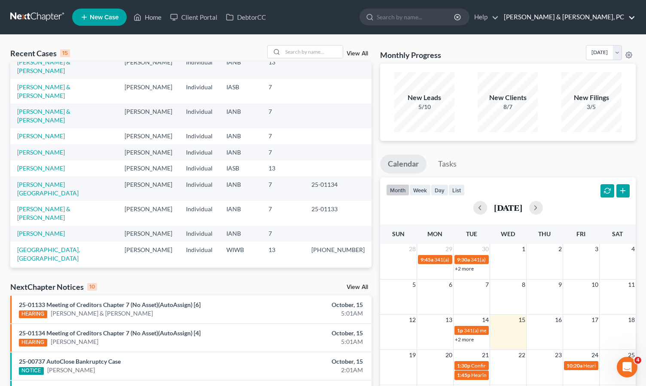
click at [589, 18] on link "[PERSON_NAME] & [PERSON_NAME], PC" at bounding box center [568, 16] width 136 height 15
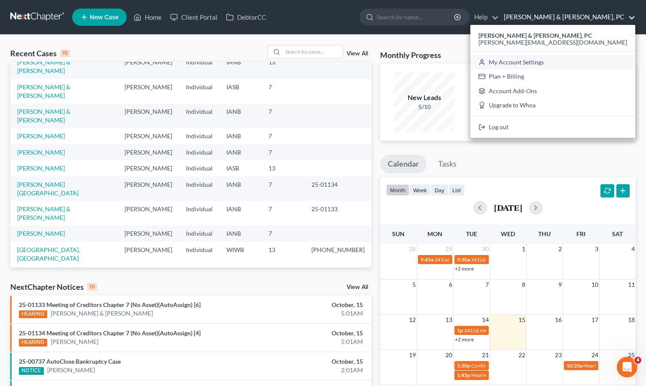
click at [592, 61] on link "My Account Settings" at bounding box center [552, 62] width 165 height 15
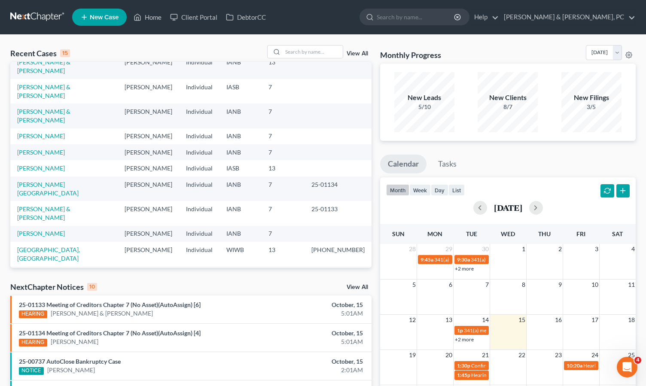
select select "29"
select select "23"
select select "16"
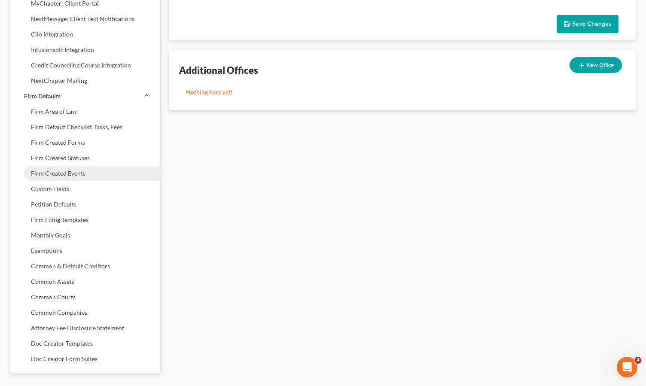
scroll to position [265, 0]
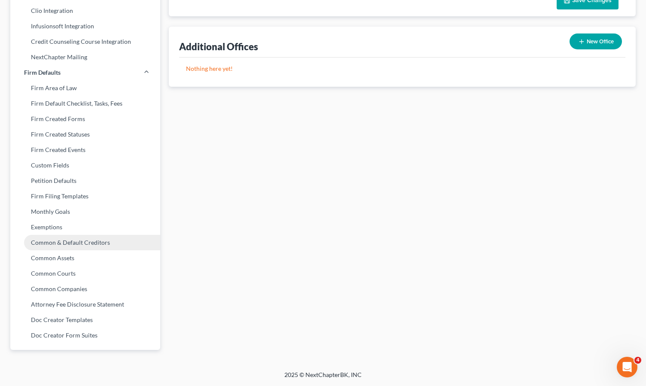
click at [78, 240] on link "Common & Default Creditors" at bounding box center [85, 242] width 150 height 15
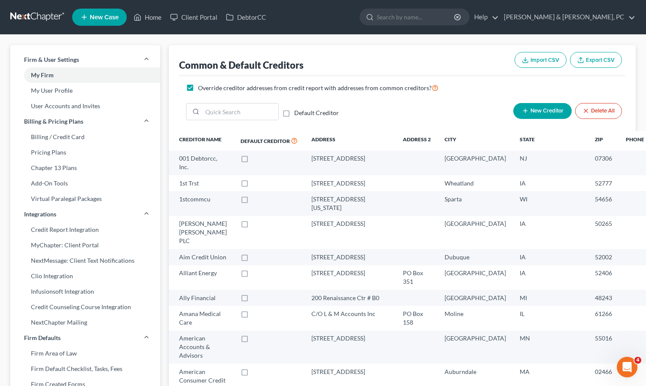
click at [294, 113] on label "Default Creditor" at bounding box center [316, 113] width 45 height 9
click at [298, 113] on input "Default Creditor" at bounding box center [301, 112] width 6 height 6
checkbox input "true"
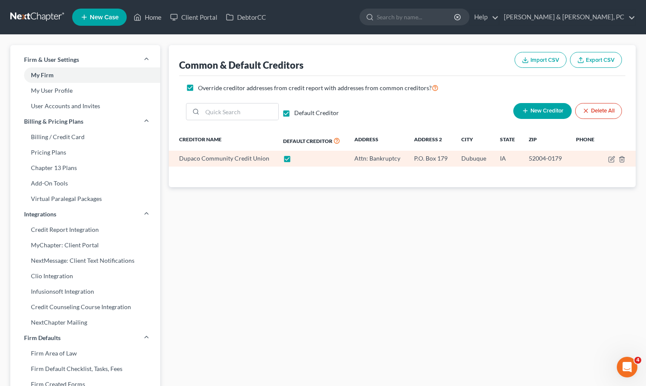
click at [295, 161] on label at bounding box center [295, 161] width 0 height 0
click at [298, 157] on input "checkbox" at bounding box center [301, 157] width 6 height 6
checkbox input "false"
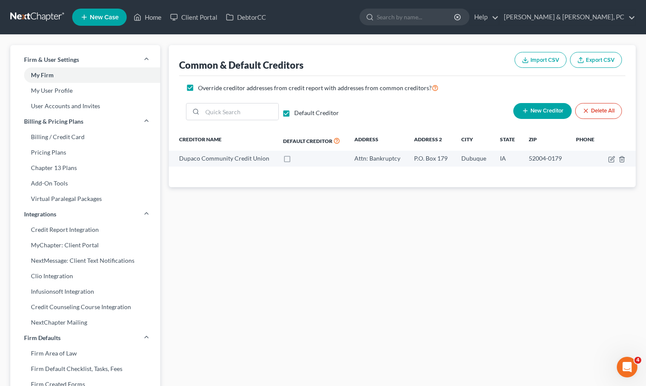
click at [413, 314] on div "Common & Default Creditors Import CSV Export CSV Override creditor addresses fr…" at bounding box center [401, 335] width 475 height 581
drag, startPoint x: 278, startPoint y: 241, endPoint x: 277, endPoint y: 235, distance: 6.7
click at [278, 241] on div "Common & Default Creditors Import CSV Export CSV Override creditor addresses fr…" at bounding box center [401, 335] width 475 height 581
click at [145, 17] on link "Home" at bounding box center [147, 16] width 37 height 15
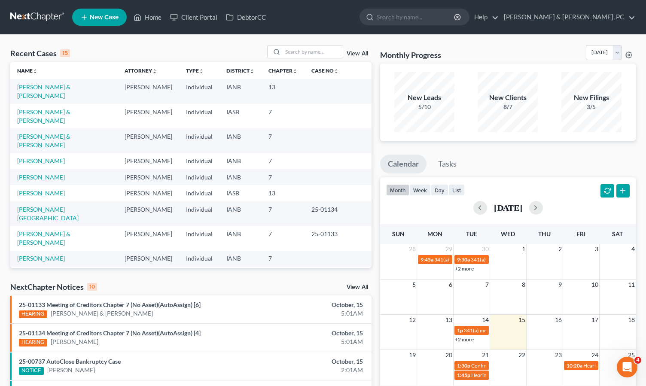
click at [338, 17] on ul "New Case Home Client Portal DebtorCC - No Result - See all results Or Press Ent…" at bounding box center [353, 17] width 563 height 22
